Goal: Entertainment & Leisure: Consume media (video, audio)

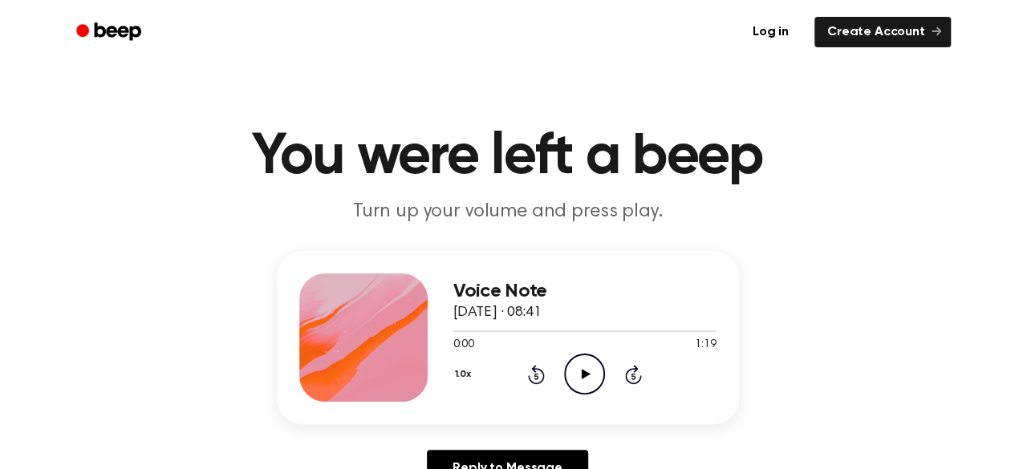
click at [587, 372] on icon at bounding box center [586, 374] width 9 height 10
click at [583, 380] on icon at bounding box center [584, 374] width 7 height 10
